Goal: Information Seeking & Learning: Learn about a topic

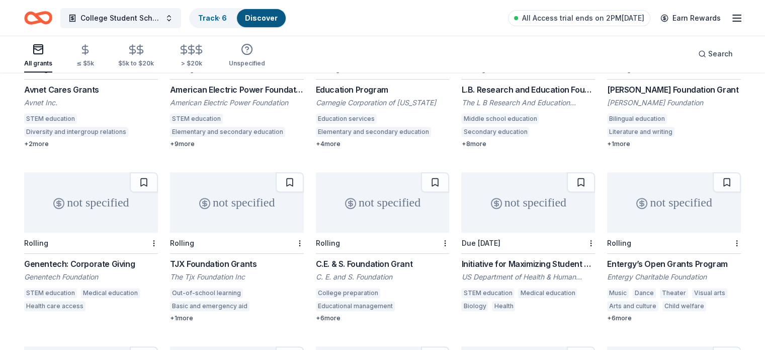
scroll to position [403, 0]
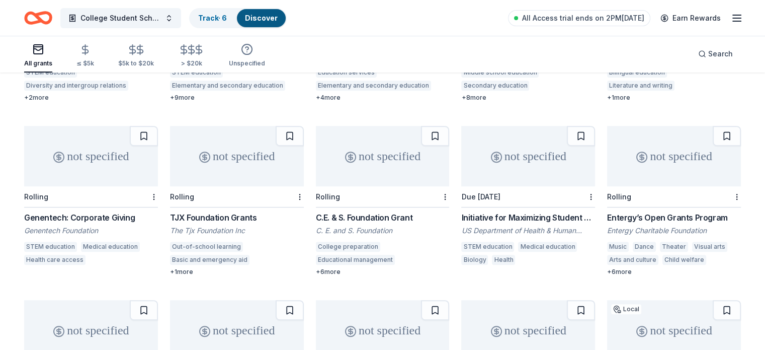
click at [713, 126] on button at bounding box center [727, 136] width 28 height 20
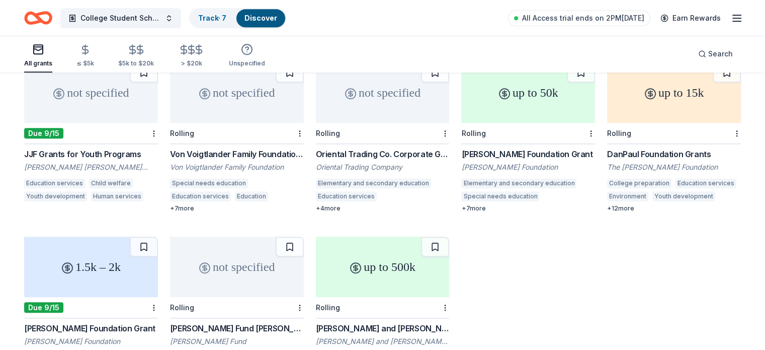
scroll to position [1048, 0]
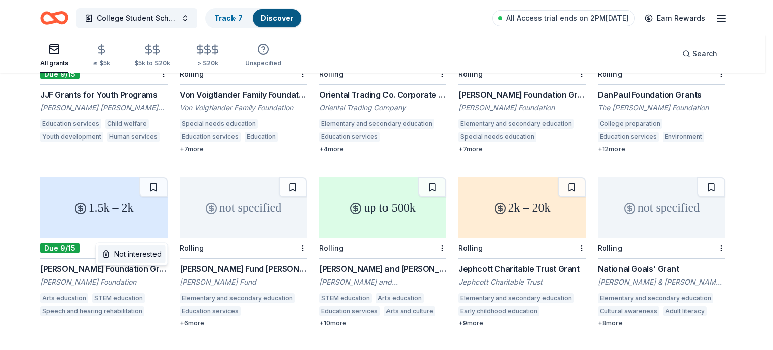
click at [137, 254] on div "Not interested" at bounding box center [131, 254] width 67 height 18
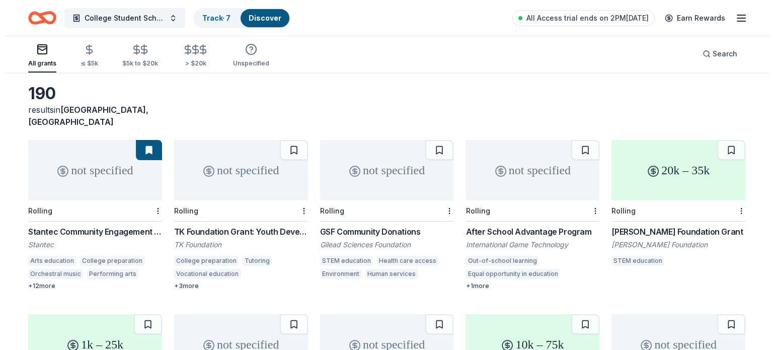
scroll to position [0, 0]
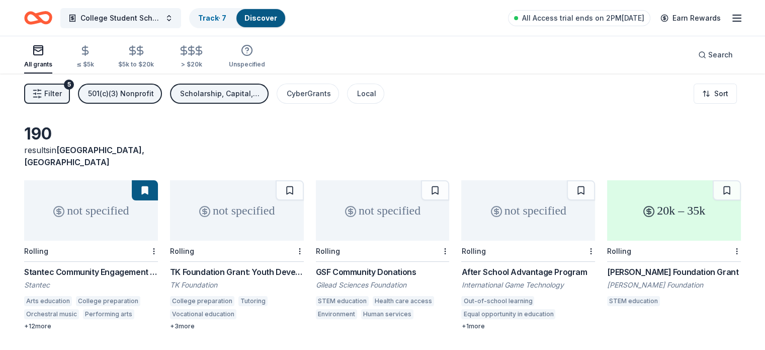
click at [62, 98] on span "Filter" at bounding box center [53, 94] width 18 height 12
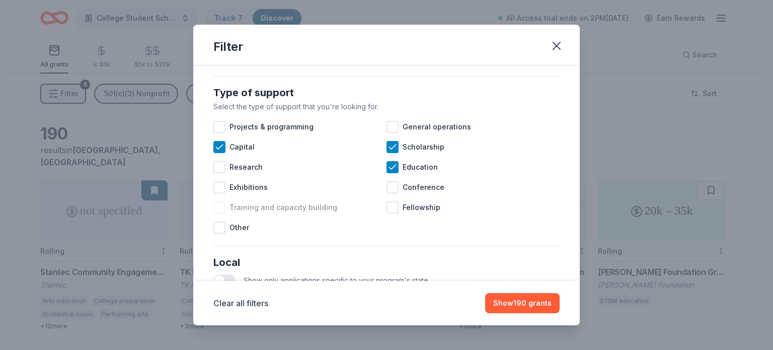
scroll to position [403, 0]
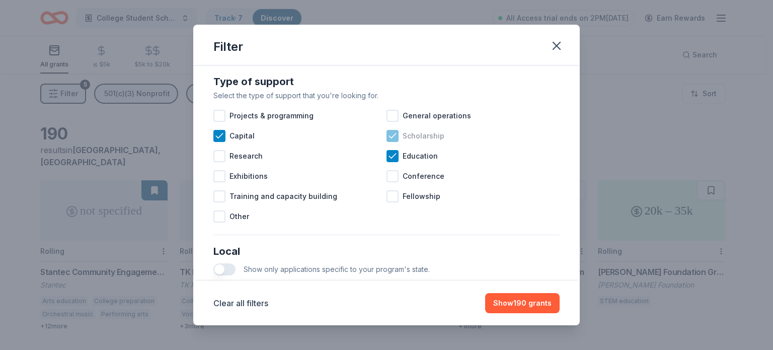
click at [387, 141] on icon at bounding box center [392, 136] width 10 height 10
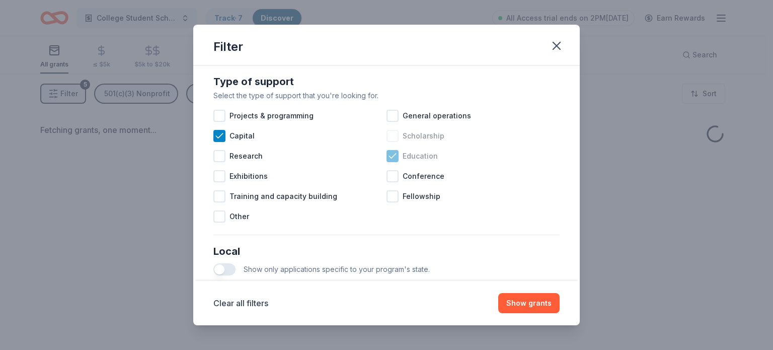
click at [390, 161] on icon at bounding box center [392, 156] width 10 height 10
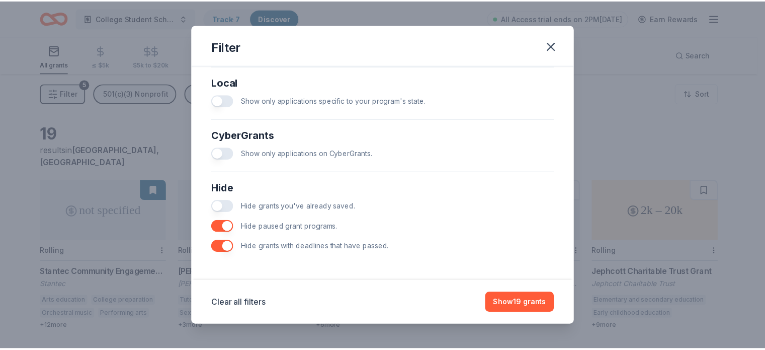
scroll to position [580, 0]
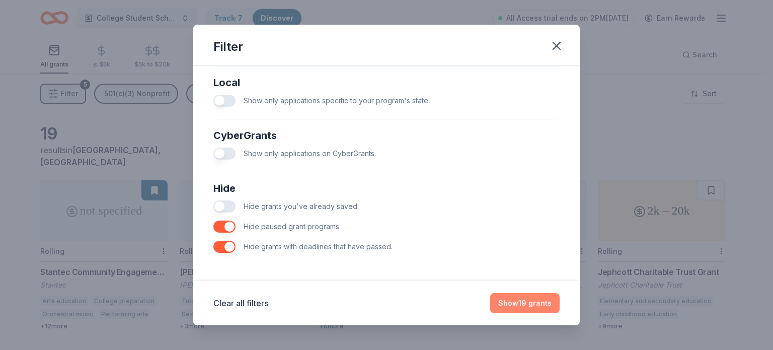
click at [521, 309] on button "Show 19 grants" at bounding box center [524, 303] width 69 height 20
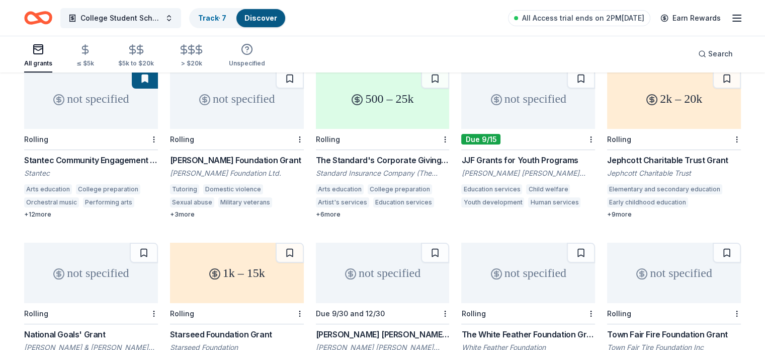
scroll to position [50, 0]
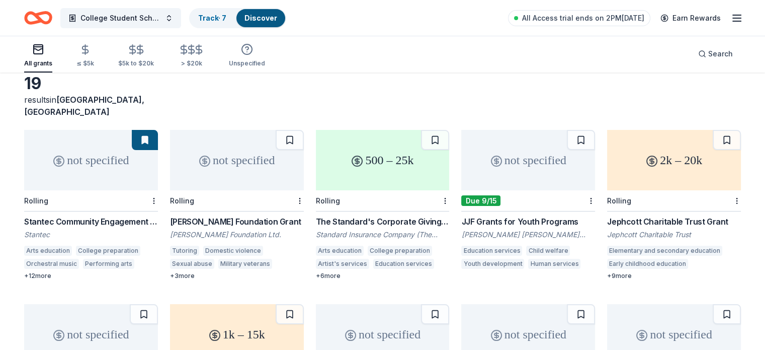
click at [244, 175] on div "not specified" at bounding box center [237, 160] width 134 height 60
click at [384, 215] on div "The Standard's Corporate Giving Program" at bounding box center [383, 221] width 134 height 12
click at [537, 229] on div "James Joseph Ford Foundation" at bounding box center [528, 234] width 134 height 10
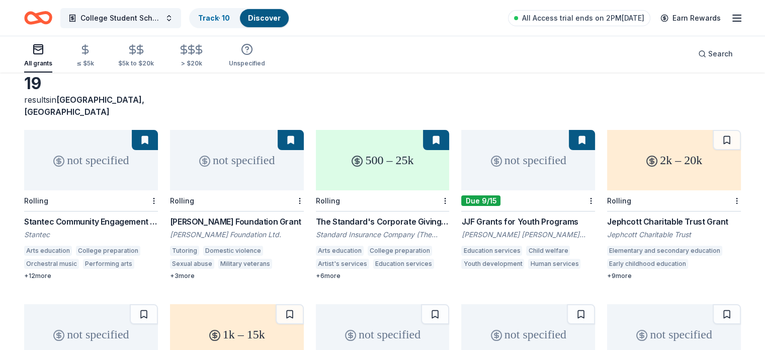
click at [651, 229] on div "Jephcott Charitable Trust" at bounding box center [674, 234] width 134 height 10
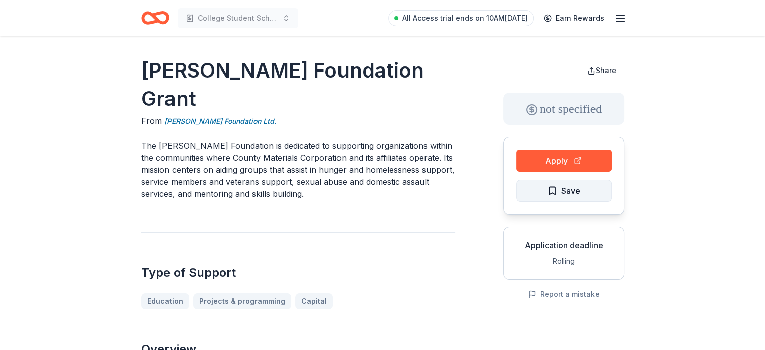
click at [594, 192] on button "Save" at bounding box center [564, 191] width 96 height 22
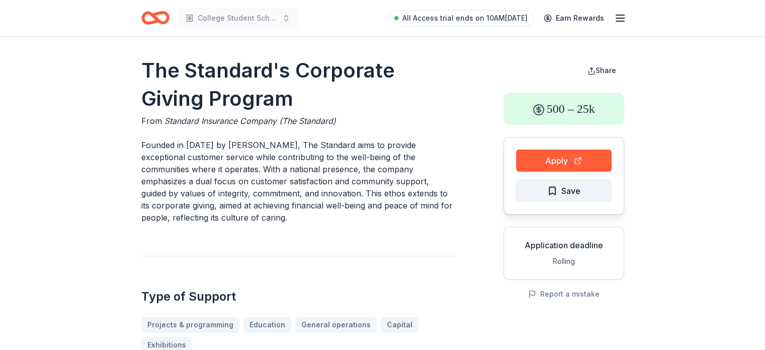
click at [555, 199] on button "Save" at bounding box center [564, 191] width 96 height 22
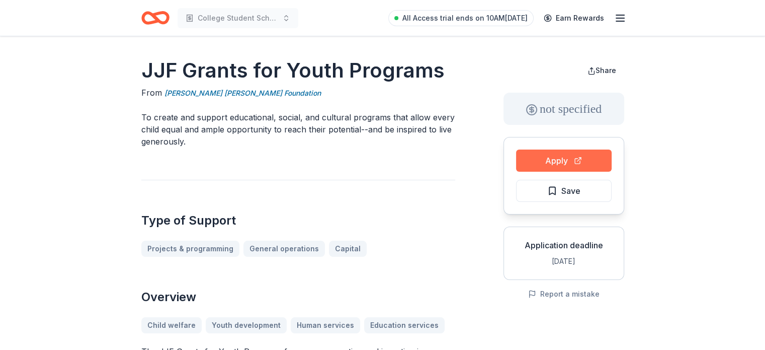
click at [547, 155] on button "Apply" at bounding box center [564, 160] width 96 height 22
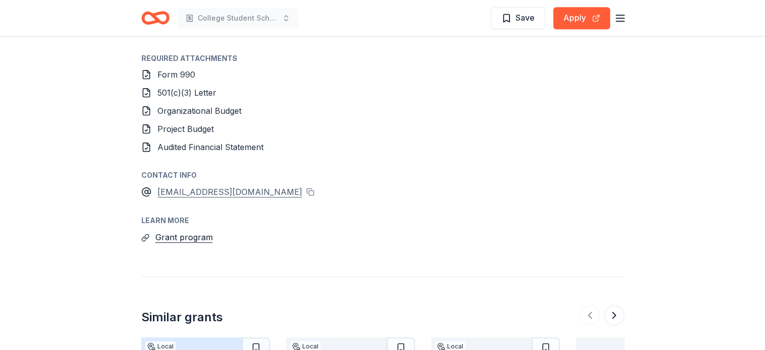
scroll to position [654, 0]
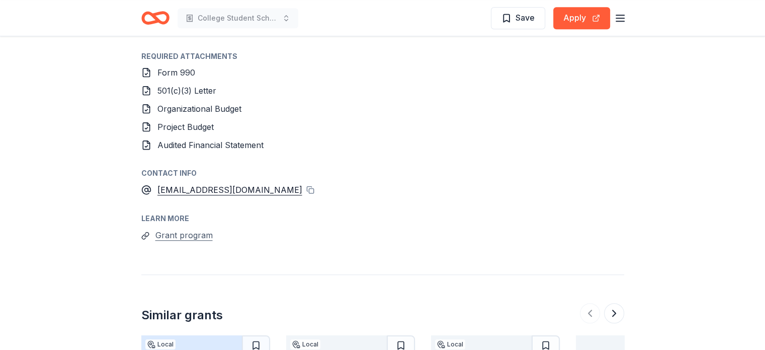
click at [185, 234] on button "Grant program" at bounding box center [183, 234] width 57 height 13
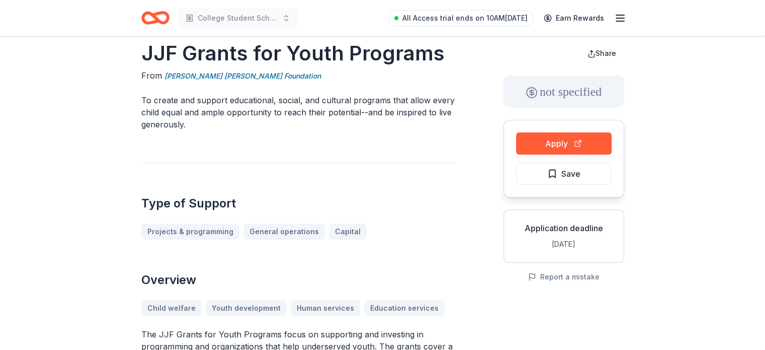
scroll to position [0, 0]
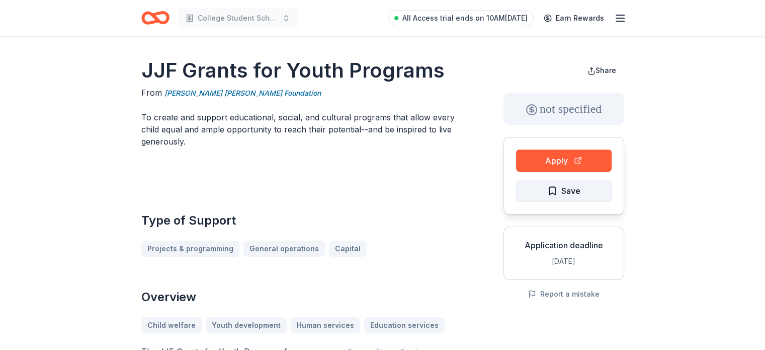
click at [559, 189] on span "Save" at bounding box center [564, 190] width 33 height 13
